Goal: Task Accomplishment & Management: Manage account settings

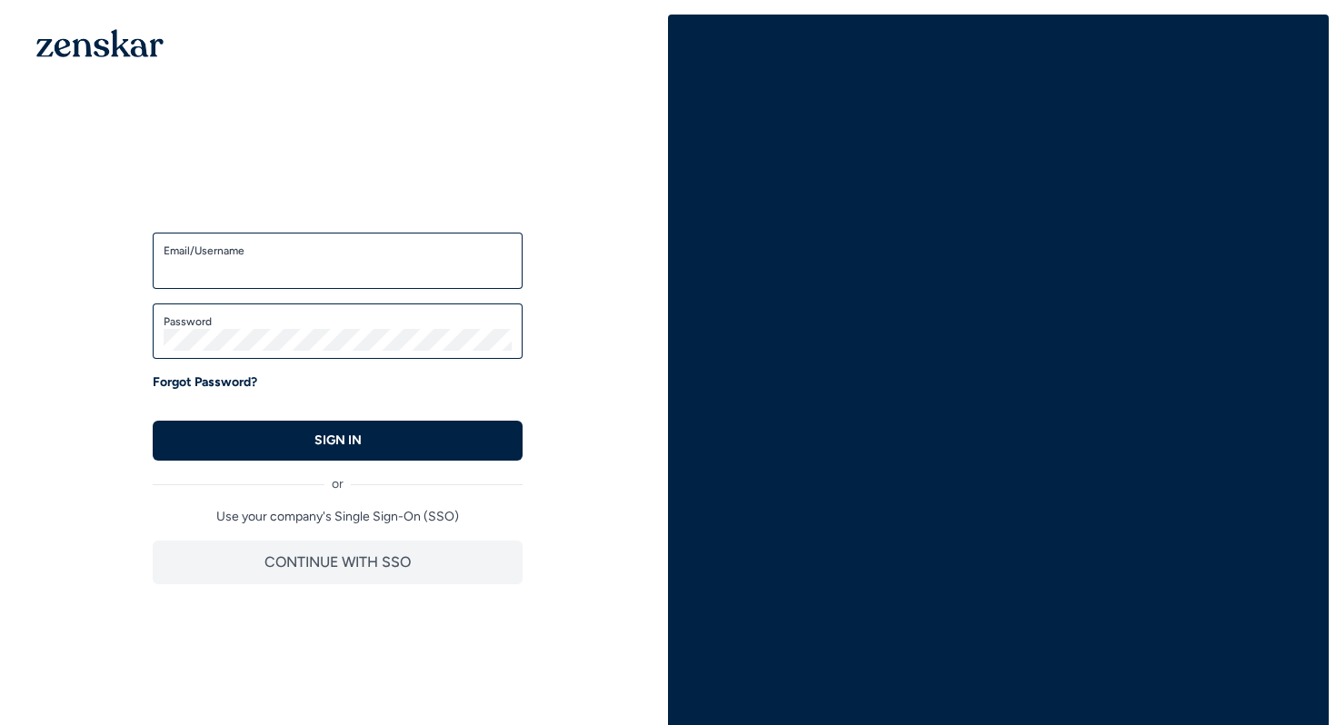
click at [301, 259] on input "Email/Username" at bounding box center [338, 269] width 348 height 22
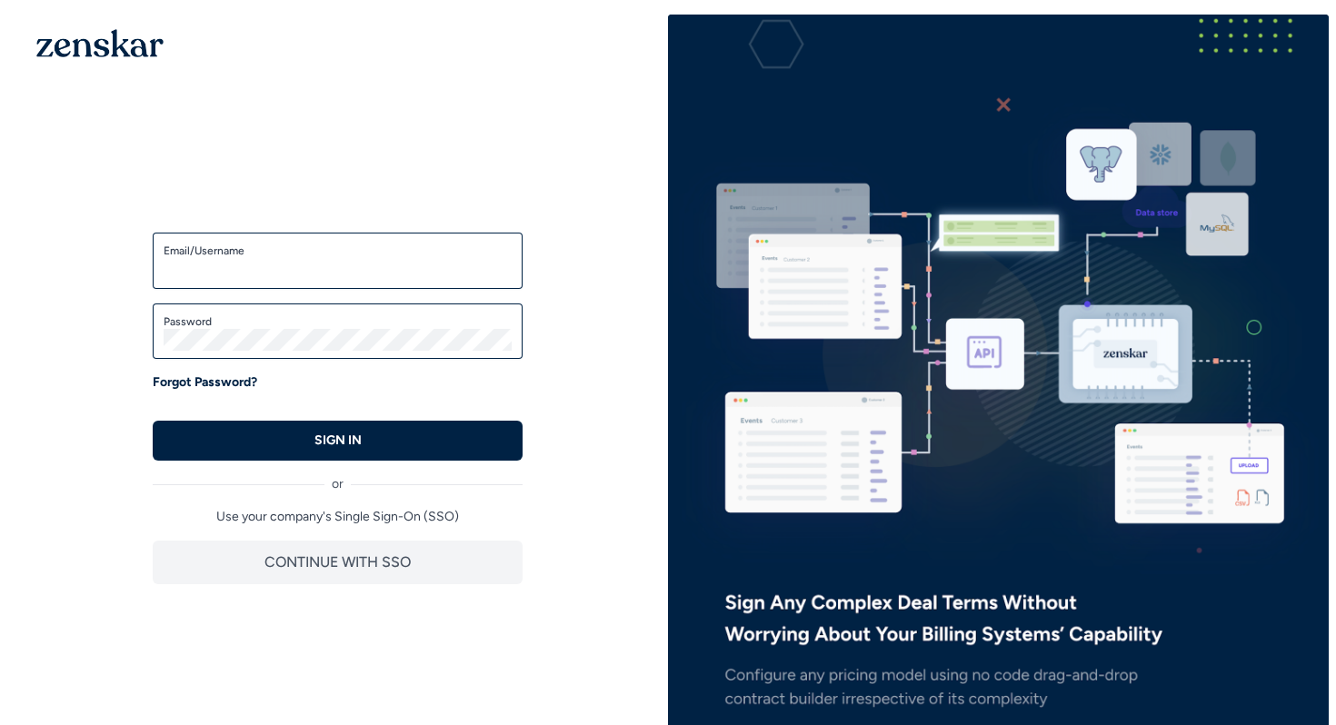
type input "**********"
click at [321, 441] on p "SIGN IN" at bounding box center [337, 441] width 47 height 18
click at [335, 276] on input "**********" at bounding box center [338, 269] width 348 height 22
